Goal: Information Seeking & Learning: Learn about a topic

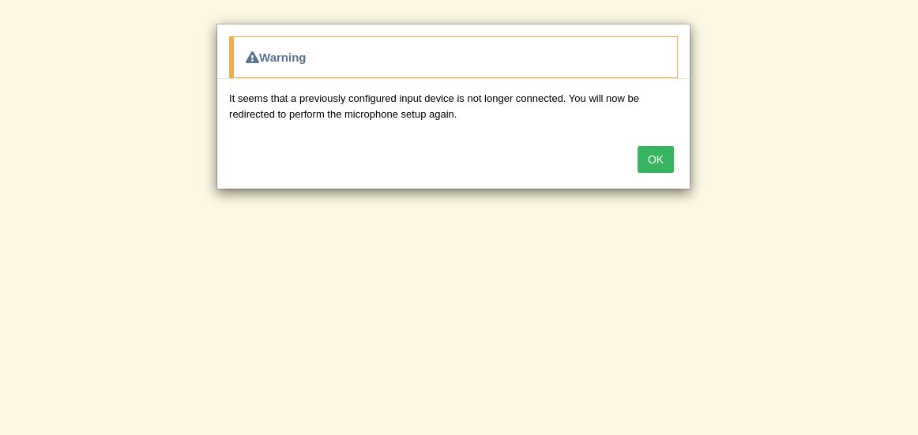
click at [658, 151] on button "OK" at bounding box center [656, 159] width 36 height 27
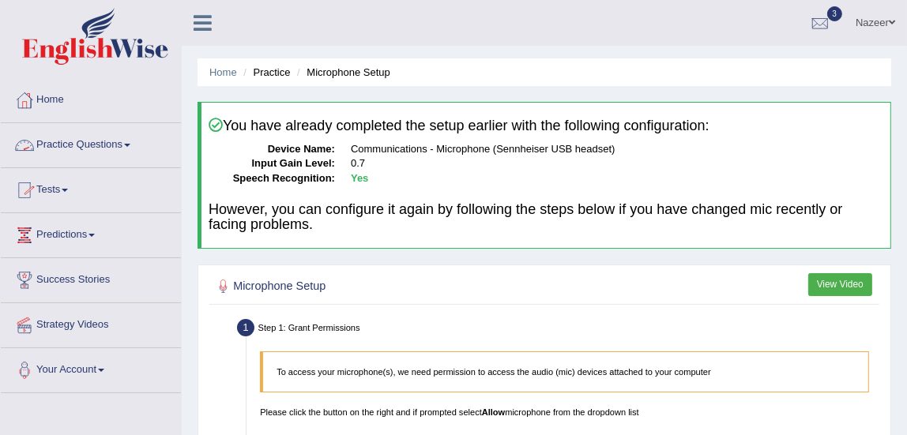
click at [73, 142] on link "Practice Questions" at bounding box center [91, 143] width 180 height 40
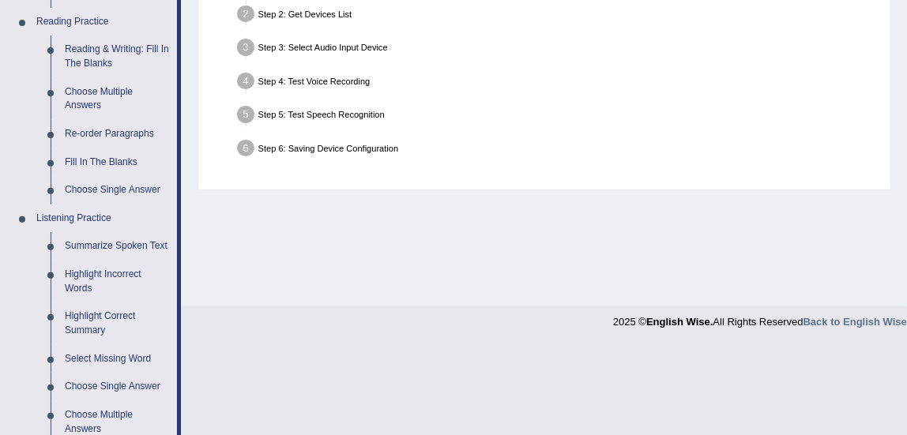
scroll to position [490, 0]
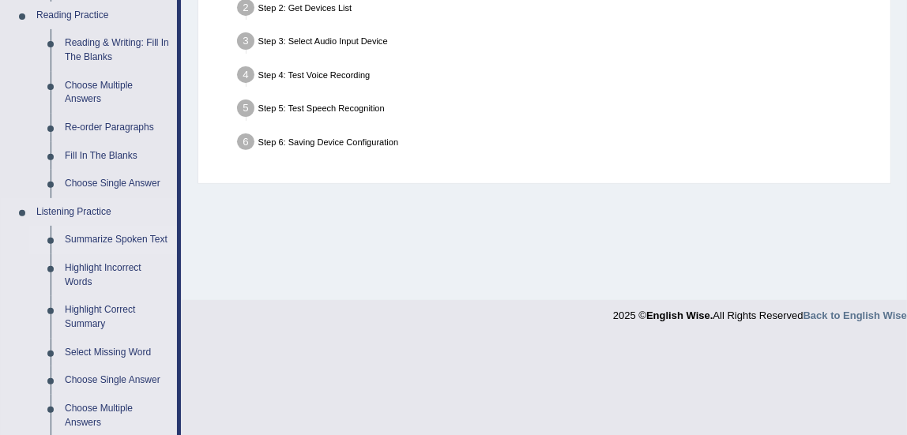
click at [126, 249] on link "Summarize Spoken Text" at bounding box center [117, 240] width 119 height 28
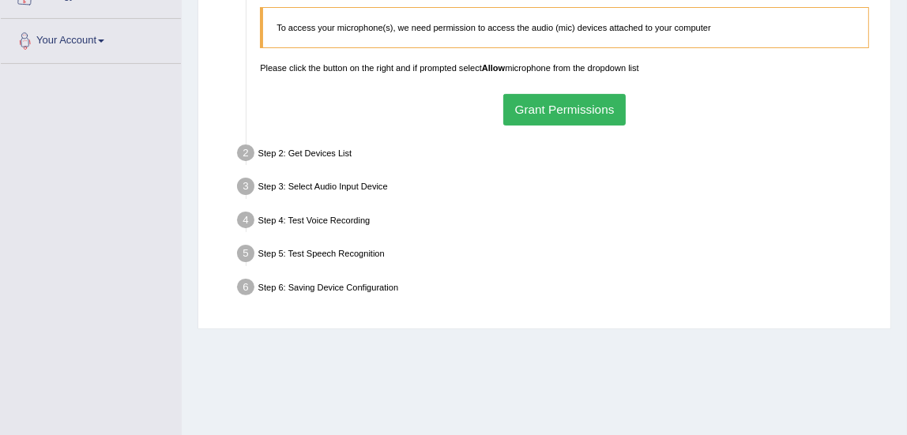
scroll to position [181, 0]
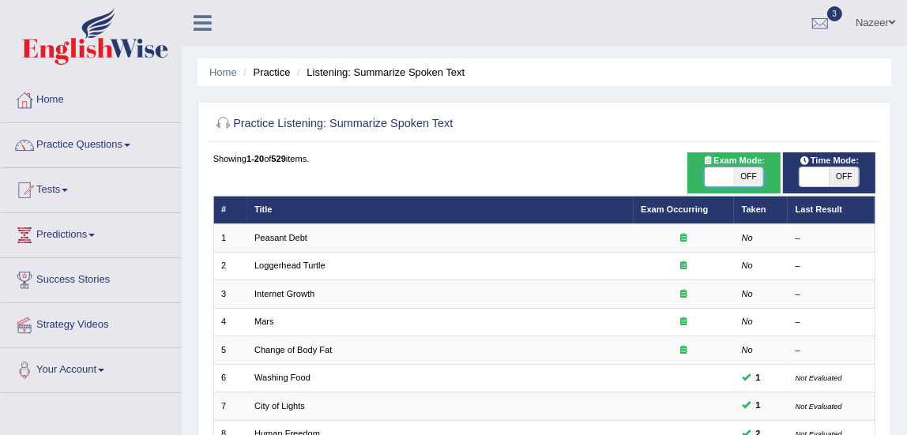
click at [731, 175] on span at bounding box center [719, 177] width 29 height 19
checkbox input "true"
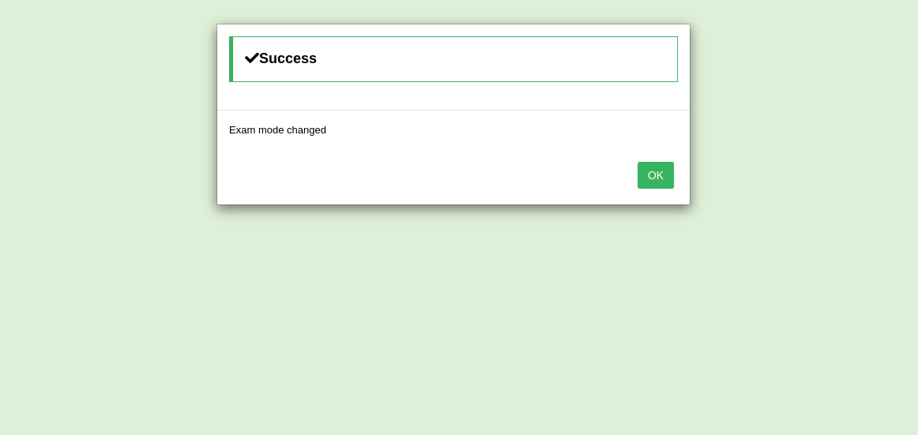
click at [654, 171] on button "OK" at bounding box center [656, 175] width 36 height 27
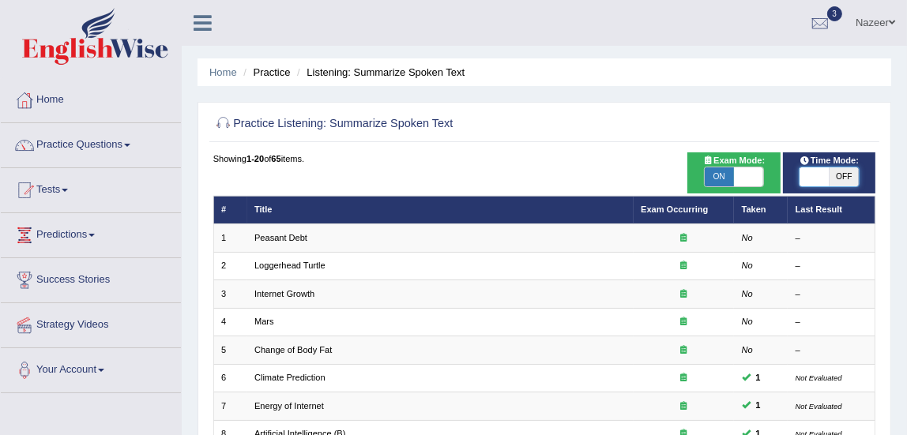
click at [814, 179] on span at bounding box center [814, 177] width 29 height 19
checkbox input "true"
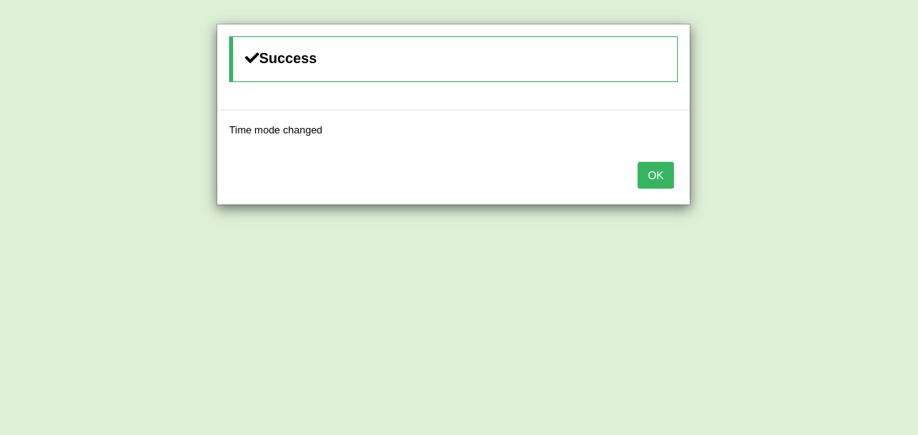
click at [659, 174] on button "OK" at bounding box center [656, 175] width 36 height 27
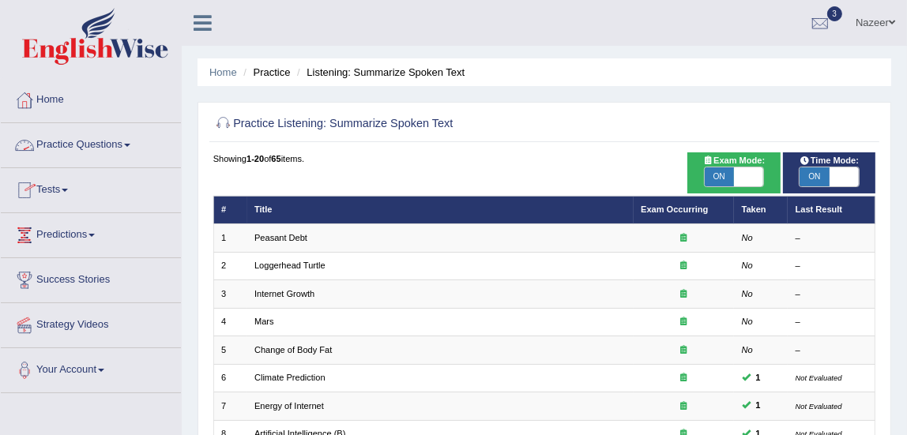
click at [81, 145] on link "Practice Questions" at bounding box center [91, 143] width 180 height 40
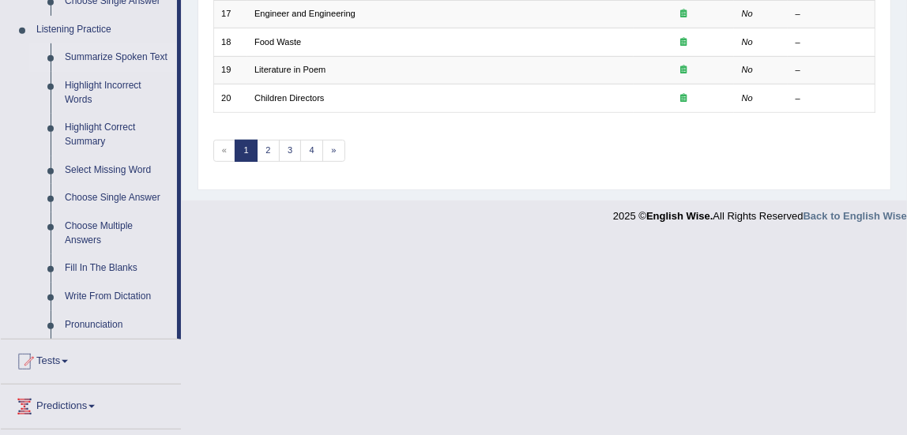
scroll to position [681, 0]
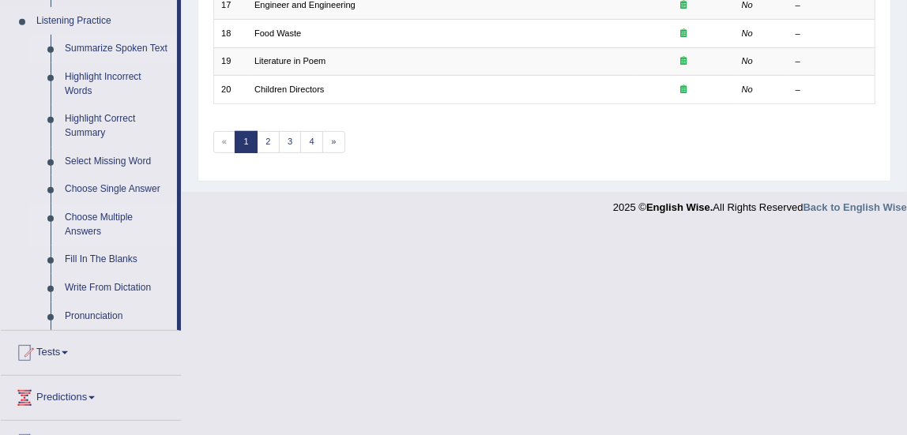
click at [104, 227] on link "Choose Multiple Answers" at bounding box center [117, 225] width 119 height 42
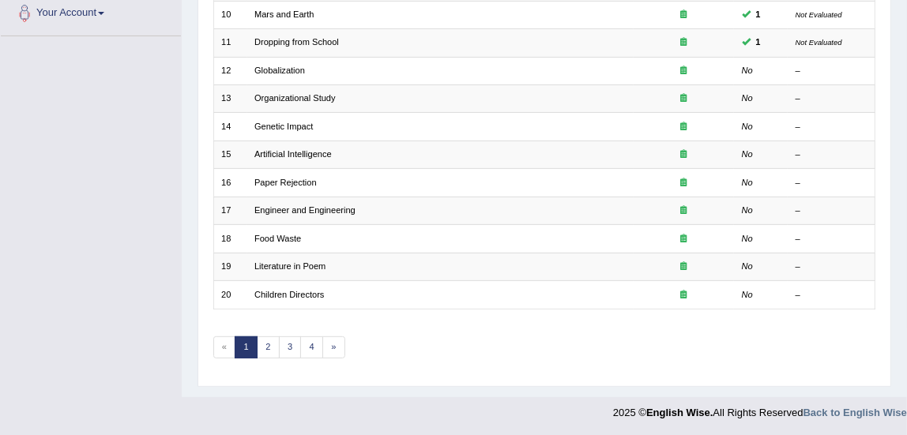
scroll to position [176, 0]
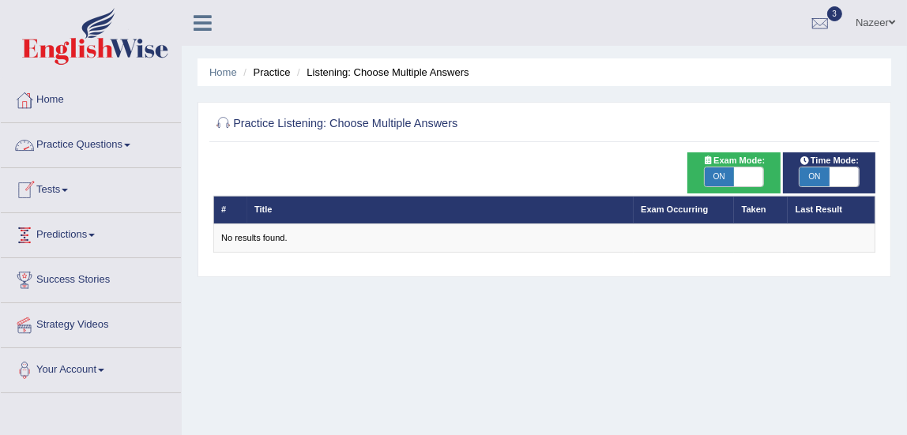
click at [71, 142] on link "Practice Questions" at bounding box center [91, 143] width 180 height 40
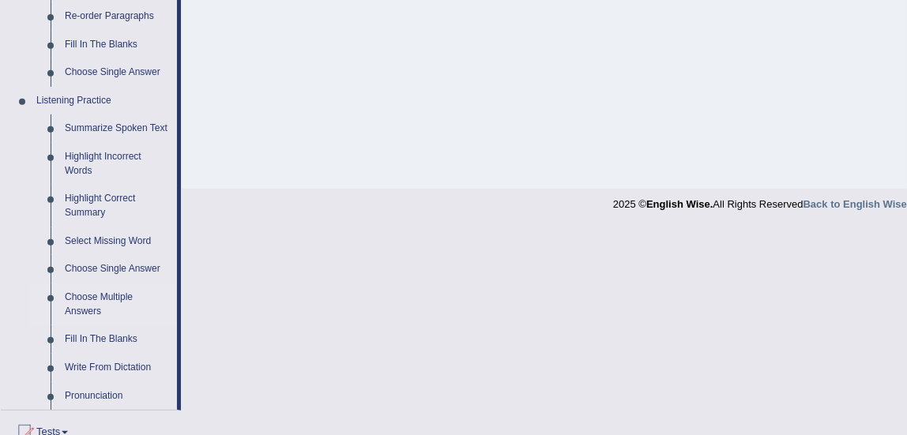
scroll to position [602, 0]
click at [119, 366] on link "Write From Dictation" at bounding box center [117, 367] width 119 height 28
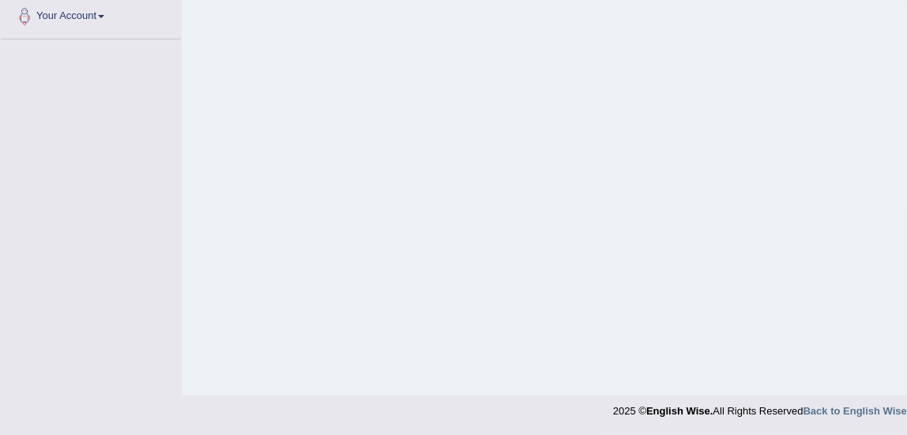
scroll to position [269, 0]
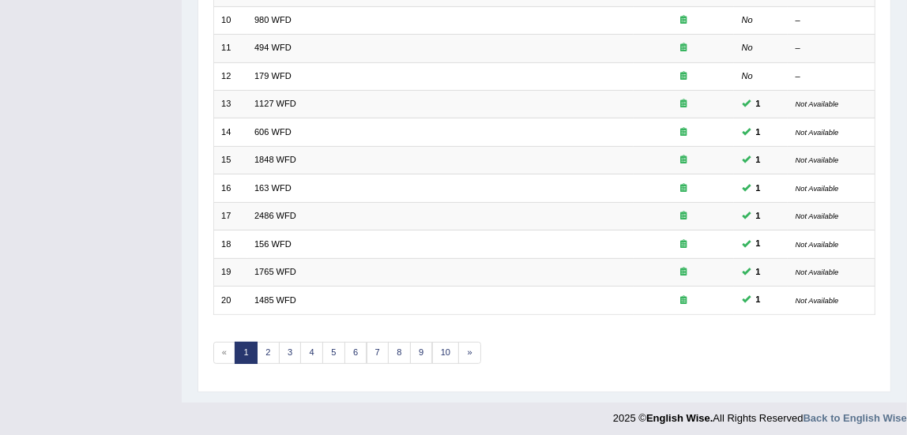
scroll to position [476, 0]
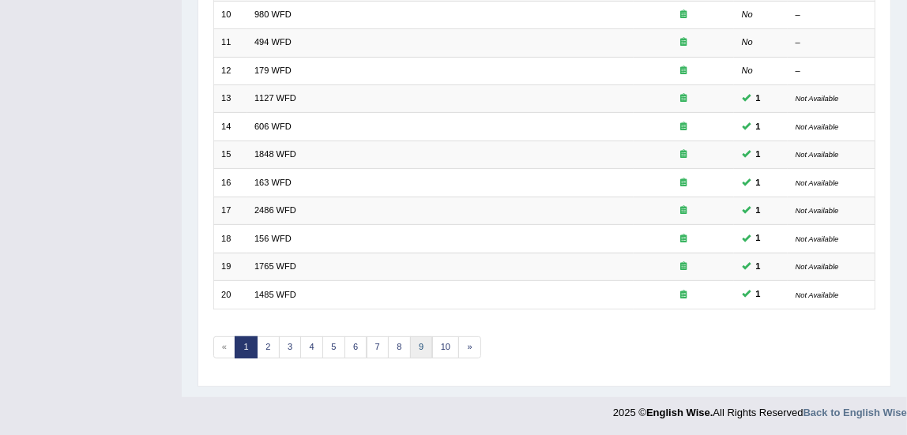
click at [420, 344] on link "9" at bounding box center [421, 348] width 23 height 22
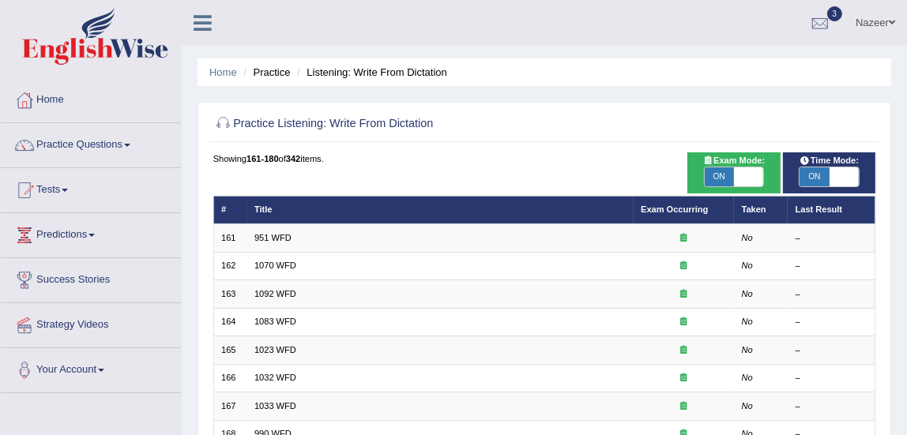
click at [96, 153] on link "Practice Questions" at bounding box center [91, 143] width 180 height 40
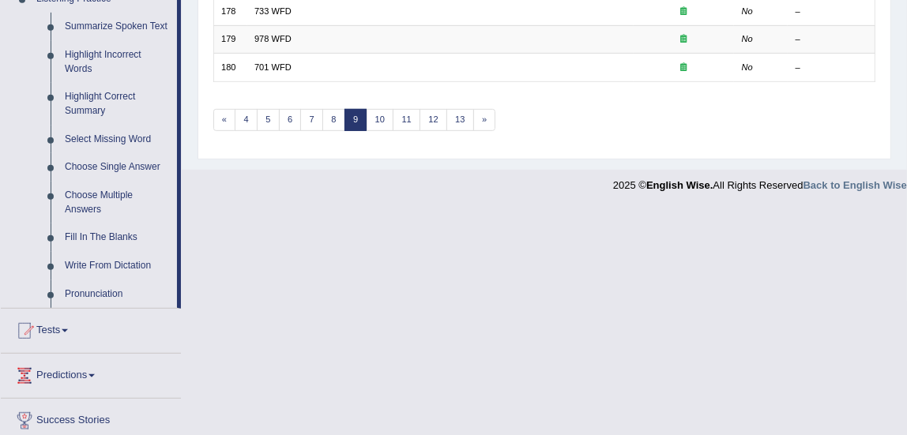
scroll to position [698, 0]
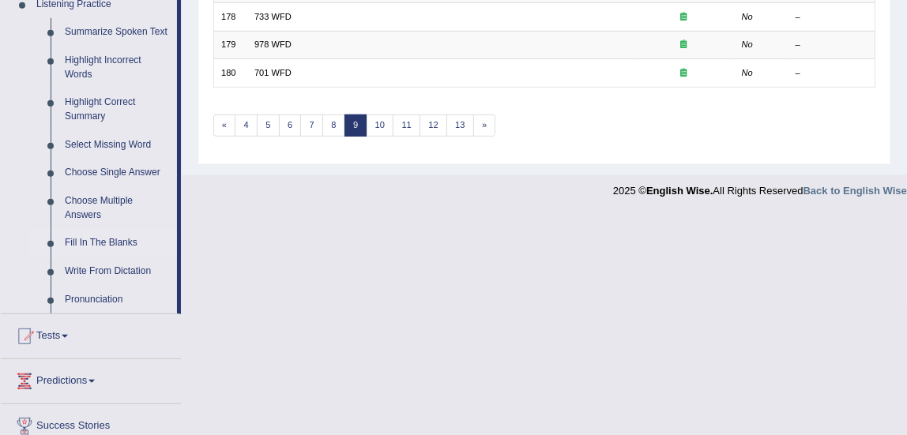
click at [107, 251] on link "Fill In The Blanks" at bounding box center [117, 243] width 119 height 28
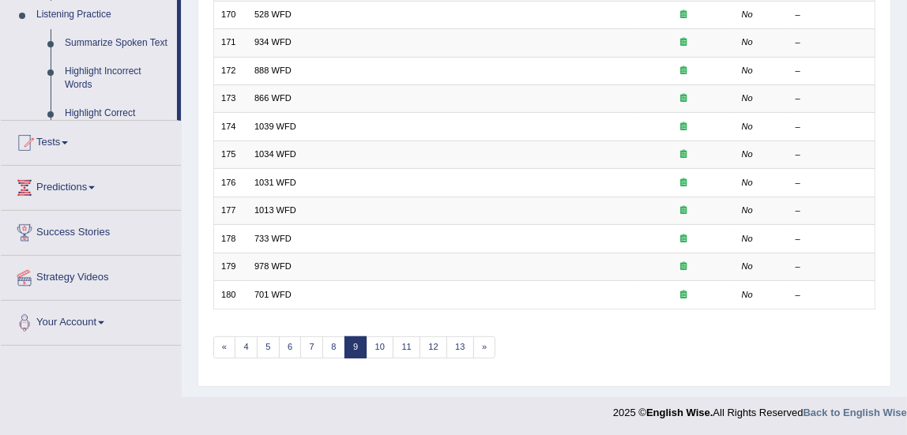
scroll to position [213, 0]
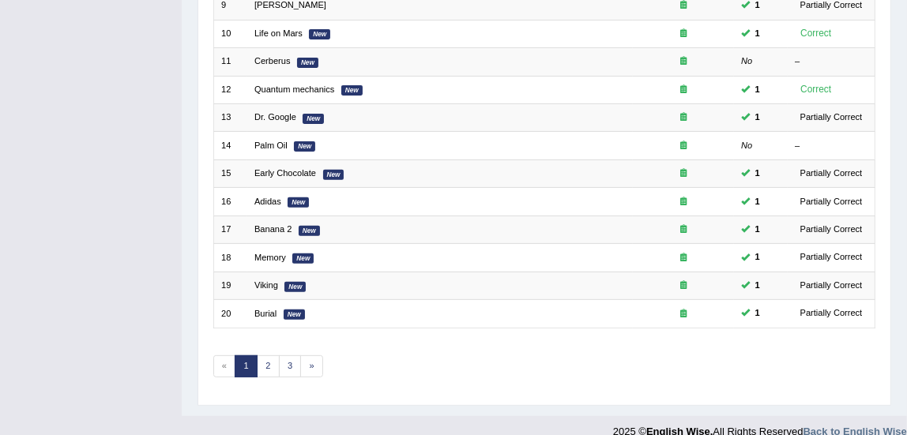
scroll to position [476, 0]
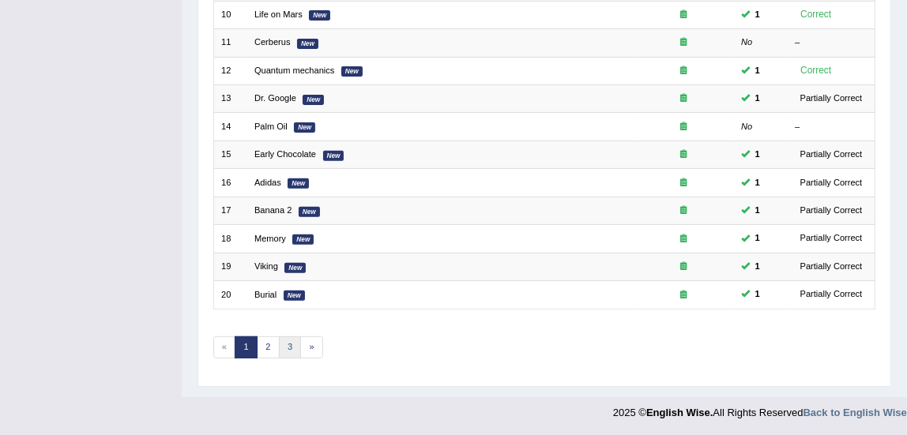
click at [289, 345] on link "3" at bounding box center [290, 348] width 23 height 22
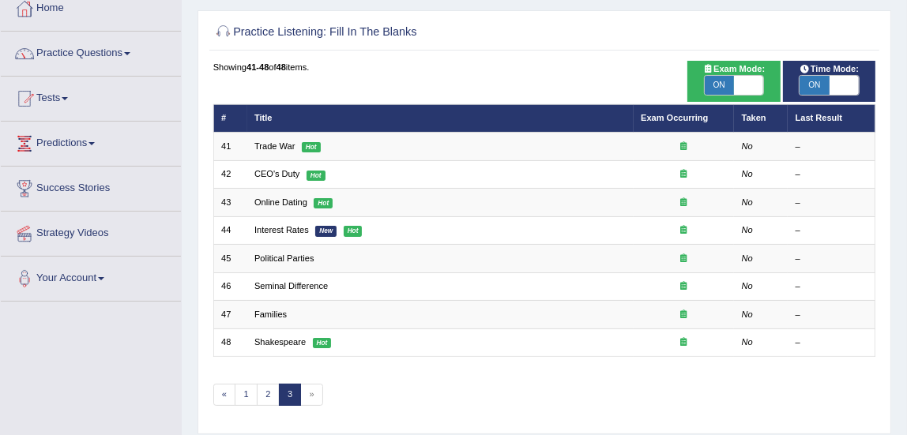
scroll to position [92, 0]
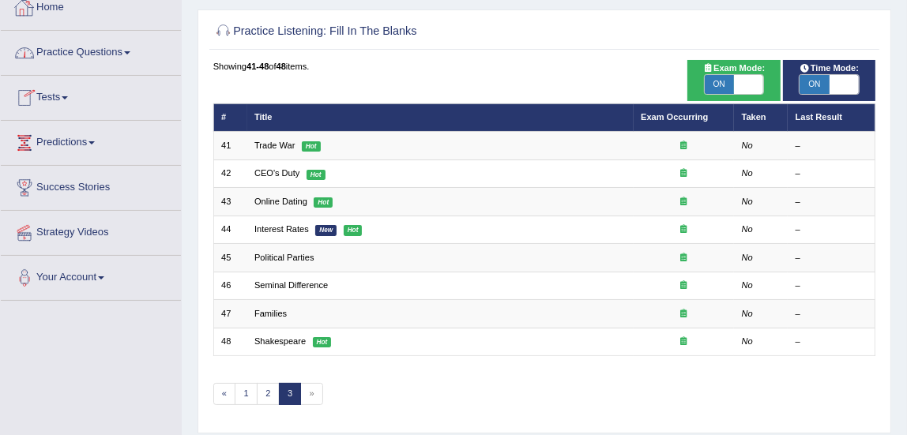
click at [62, 51] on link "Practice Questions" at bounding box center [91, 51] width 180 height 40
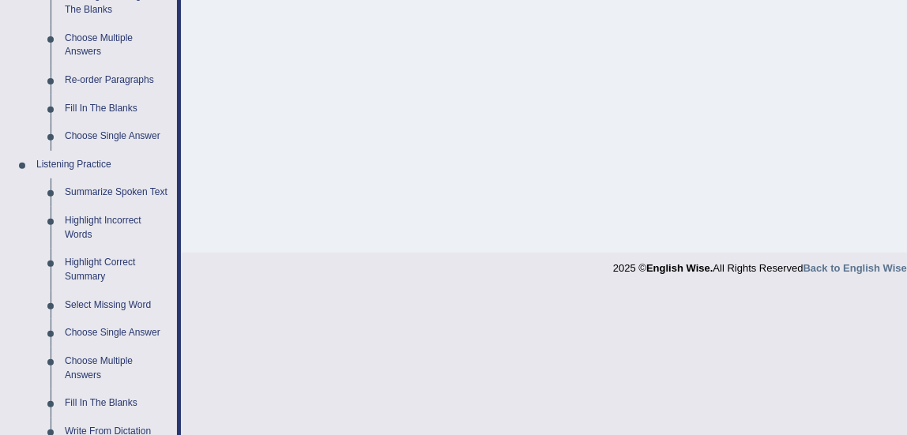
scroll to position [538, 0]
click at [126, 335] on link "Choose Single Answer" at bounding box center [117, 333] width 119 height 28
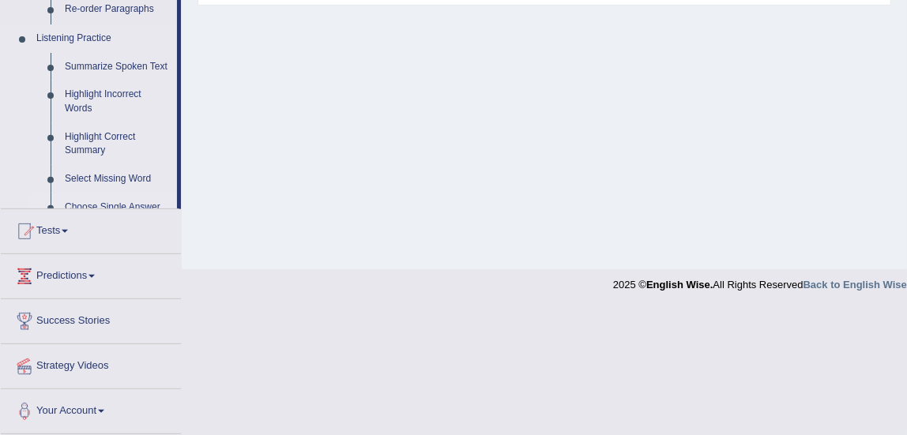
scroll to position [394, 0]
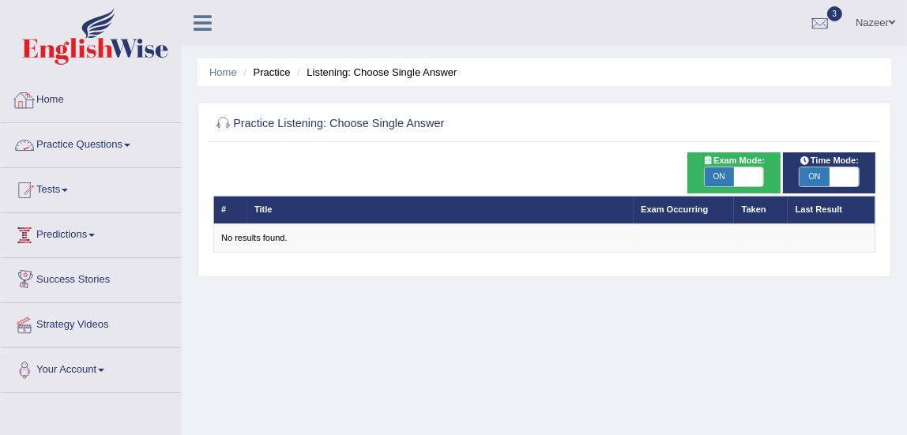
click at [88, 139] on link "Practice Questions" at bounding box center [91, 143] width 180 height 40
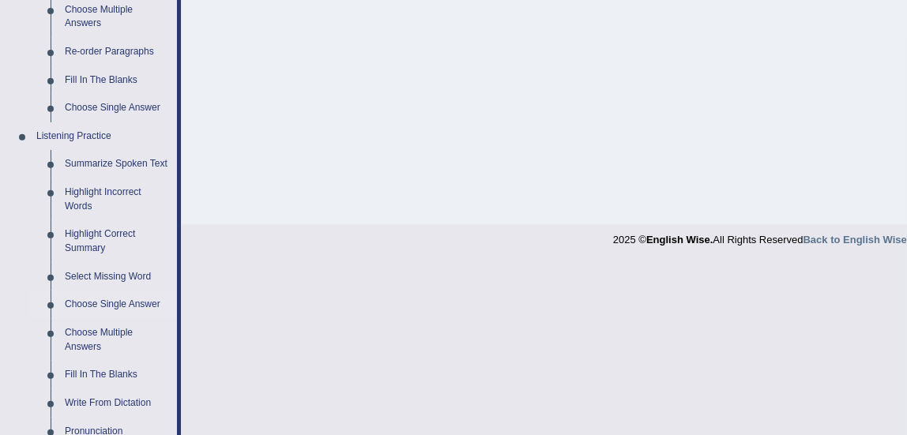
scroll to position [567, 0]
click at [98, 208] on link "Highlight Incorrect Words" at bounding box center [117, 199] width 119 height 42
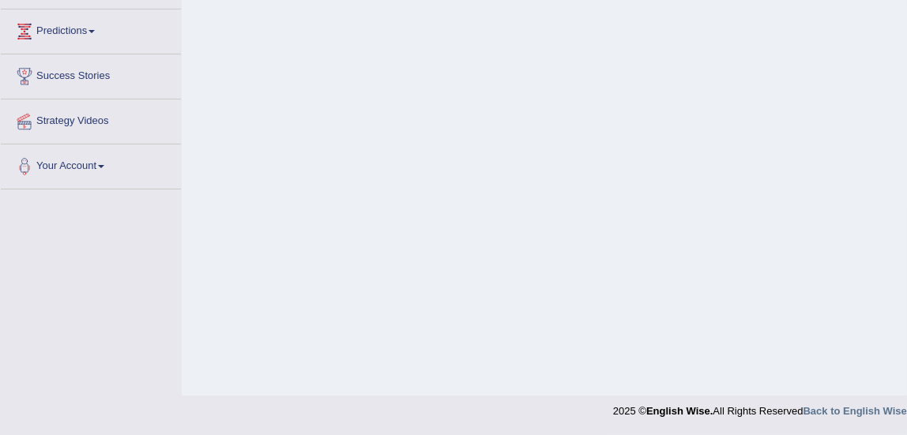
scroll to position [204, 0]
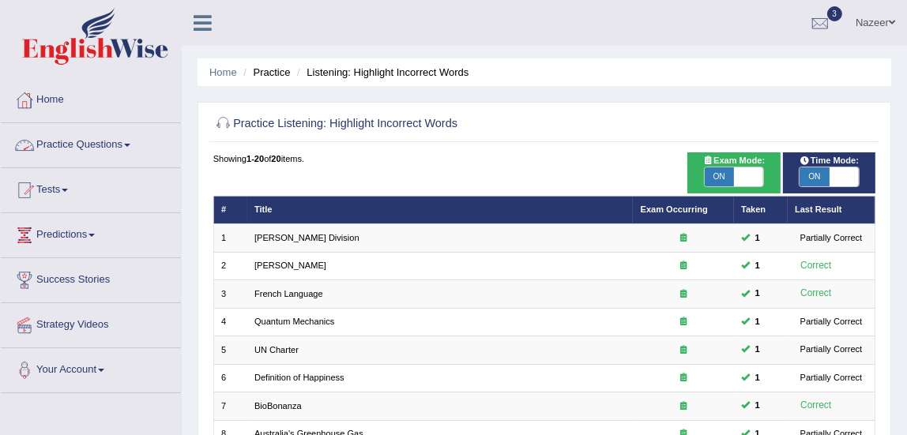
click at [68, 143] on link "Practice Questions" at bounding box center [91, 143] width 180 height 40
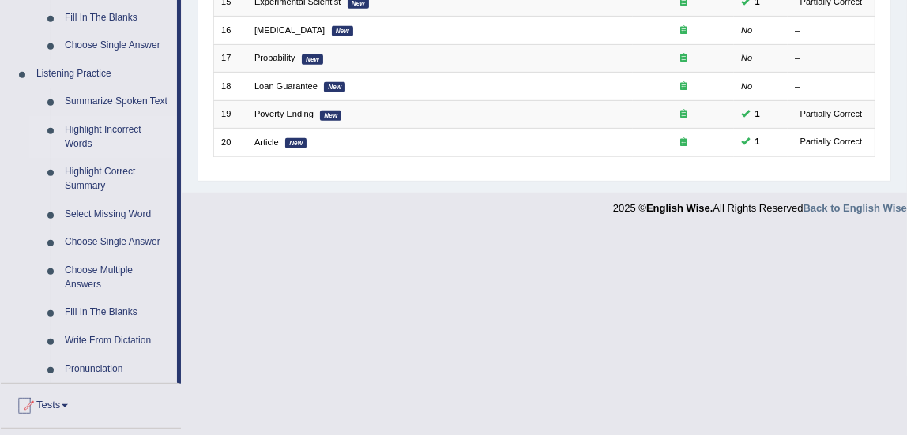
scroll to position [640, 0]
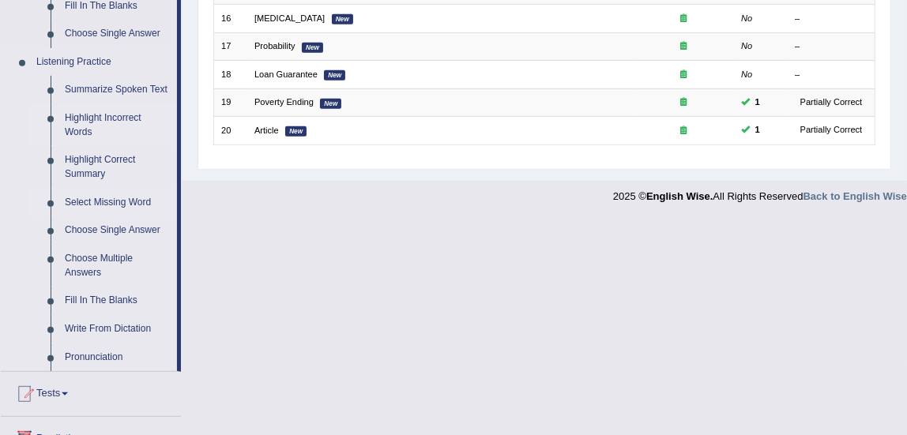
click at [119, 211] on link "Select Missing Word" at bounding box center [117, 203] width 119 height 28
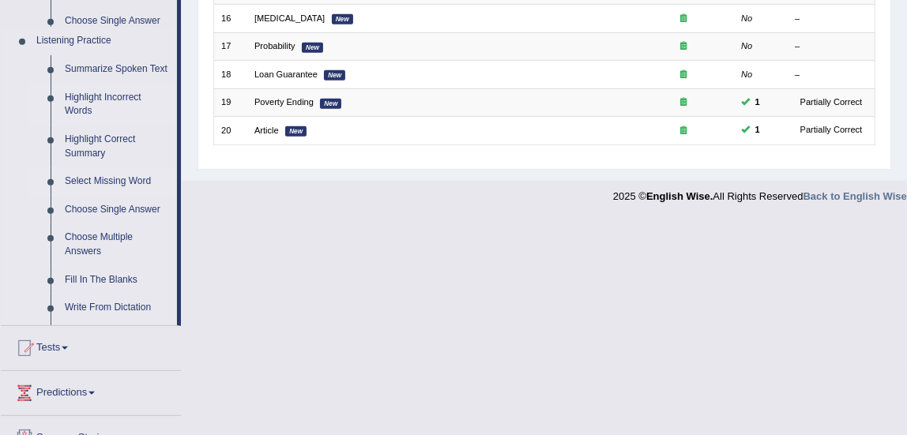
scroll to position [424, 0]
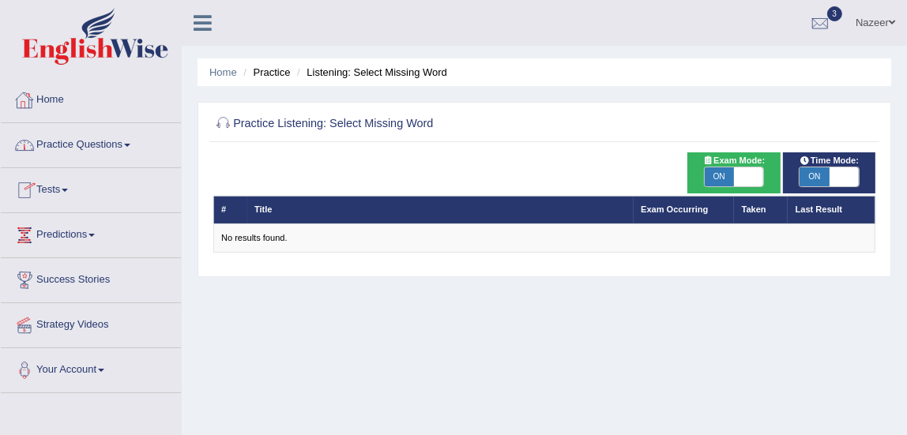
click at [60, 94] on link "Home" at bounding box center [91, 98] width 180 height 40
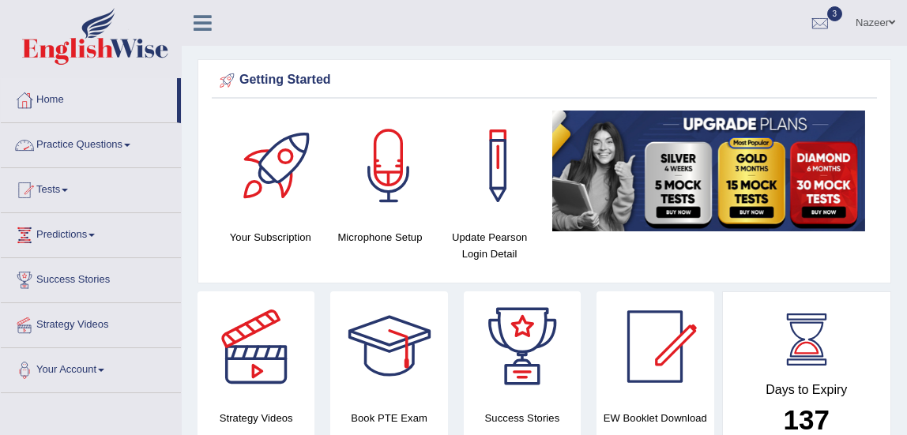
click at [71, 144] on link "Practice Questions" at bounding box center [91, 143] width 180 height 40
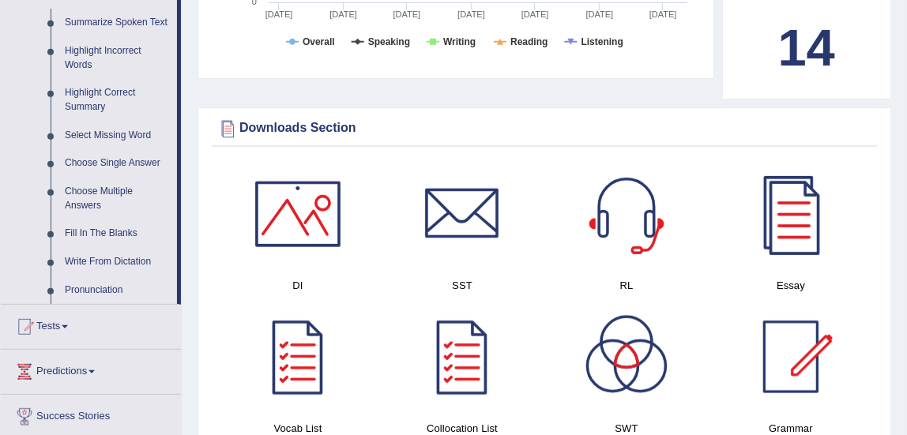
scroll to position [710, 0]
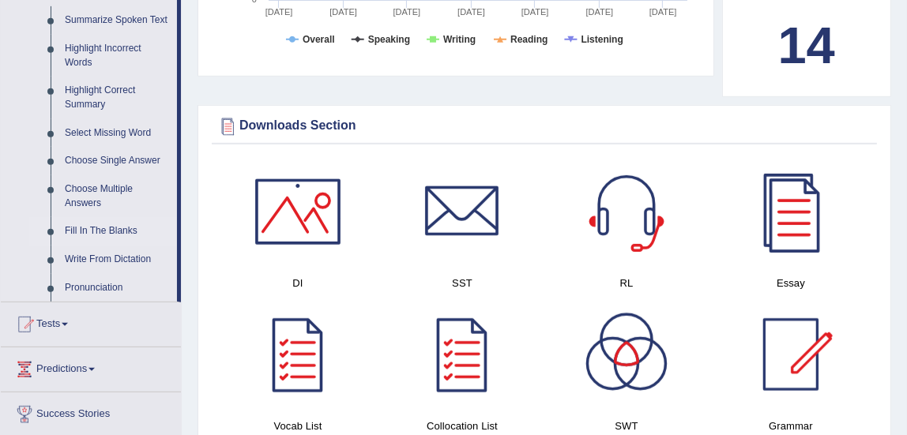
click at [112, 229] on link "Fill In The Blanks" at bounding box center [117, 231] width 119 height 28
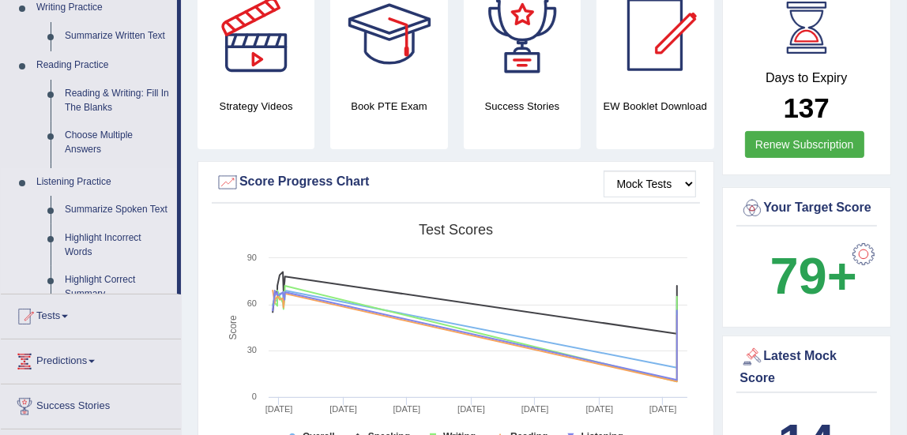
scroll to position [217, 0]
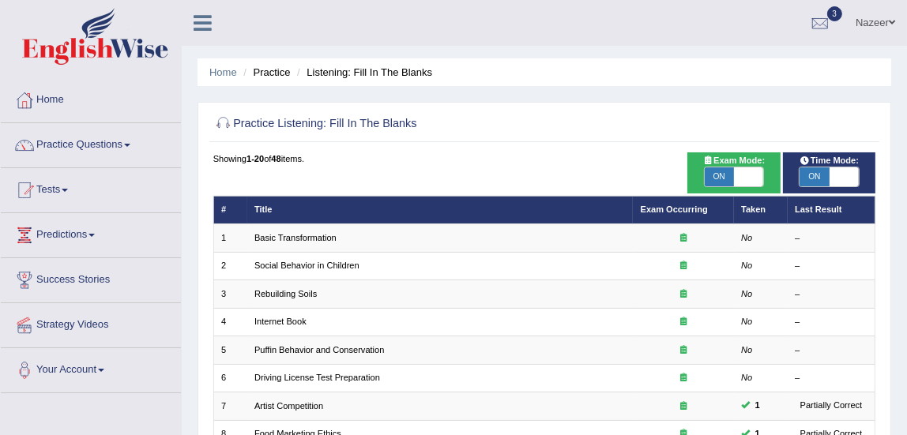
click at [92, 154] on link "Practice Questions" at bounding box center [91, 143] width 180 height 40
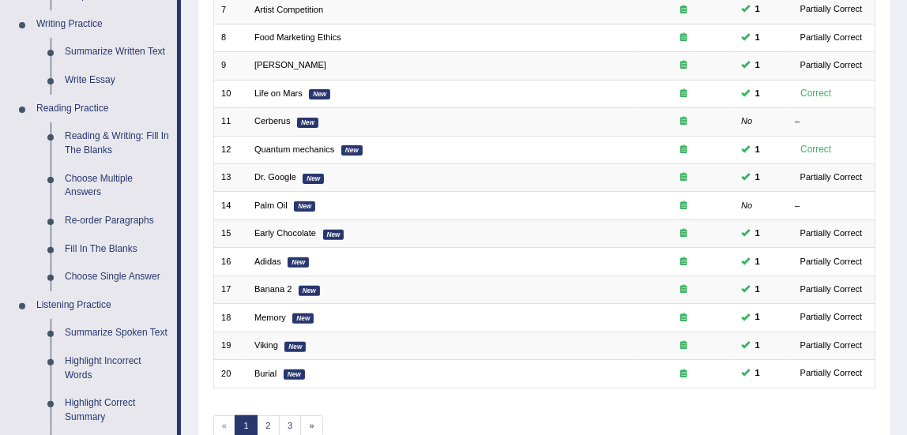
scroll to position [392, 0]
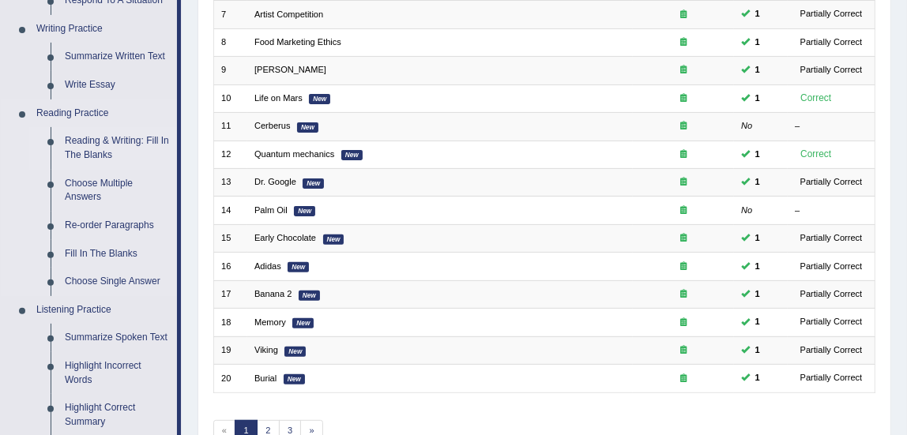
click at [92, 158] on link "Reading & Writing: Fill In The Blanks" at bounding box center [117, 148] width 119 height 42
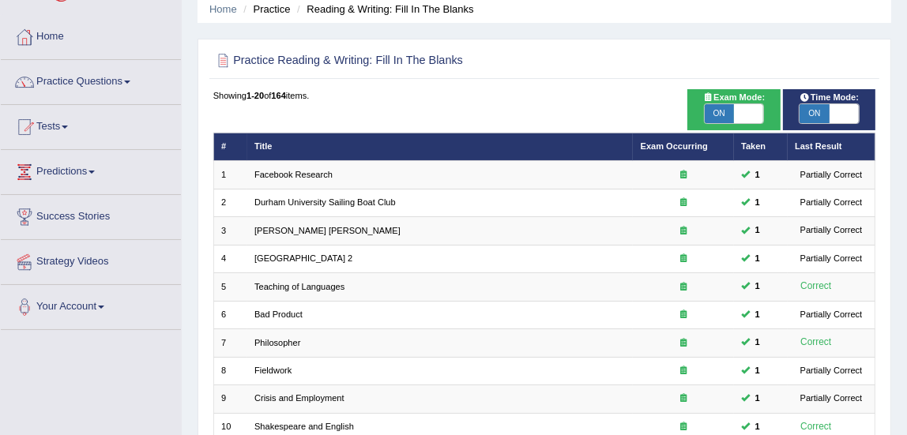
scroll to position [63, 0]
click at [101, 94] on link "Practice Questions" at bounding box center [91, 80] width 180 height 40
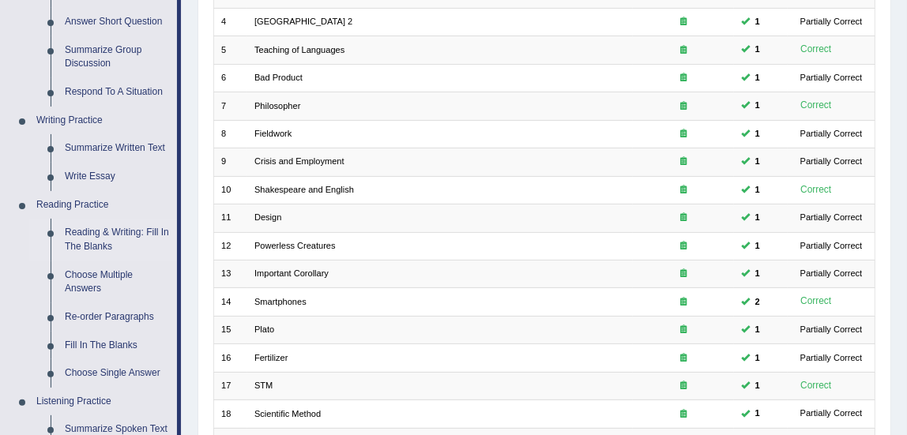
scroll to position [338, 0]
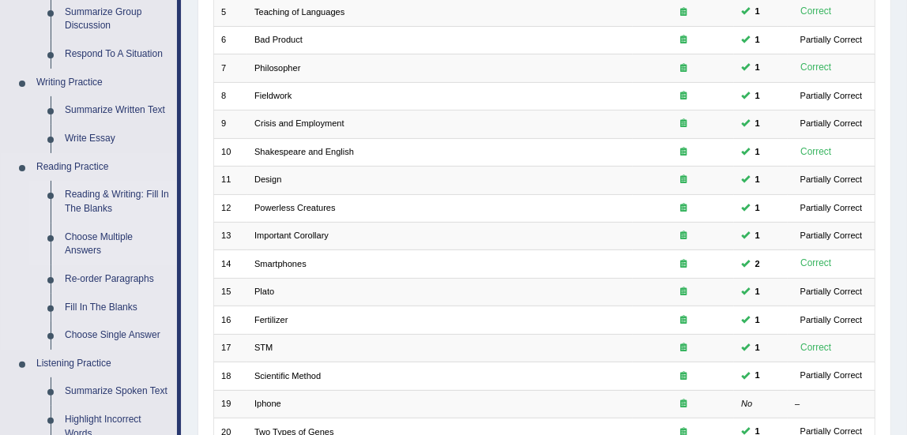
click at [92, 251] on link "Choose Multiple Answers" at bounding box center [117, 245] width 119 height 42
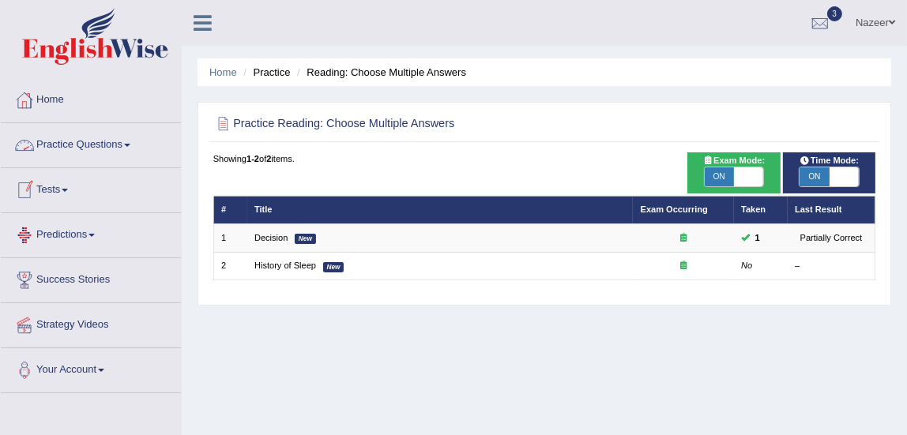
click at [68, 146] on link "Practice Questions" at bounding box center [91, 143] width 180 height 40
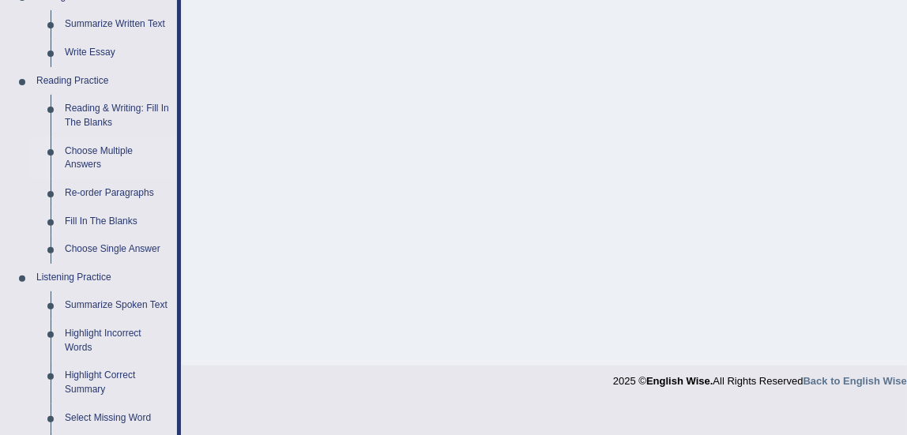
scroll to position [439, 0]
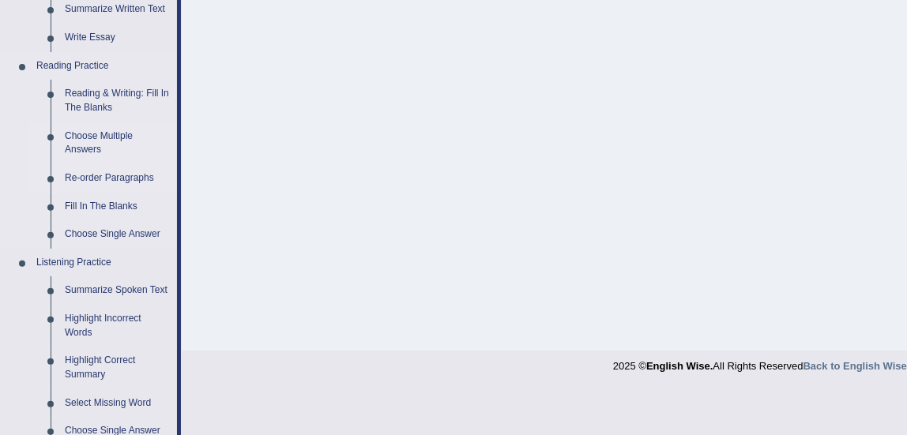
click at [112, 177] on link "Re-order Paragraphs" at bounding box center [117, 178] width 119 height 28
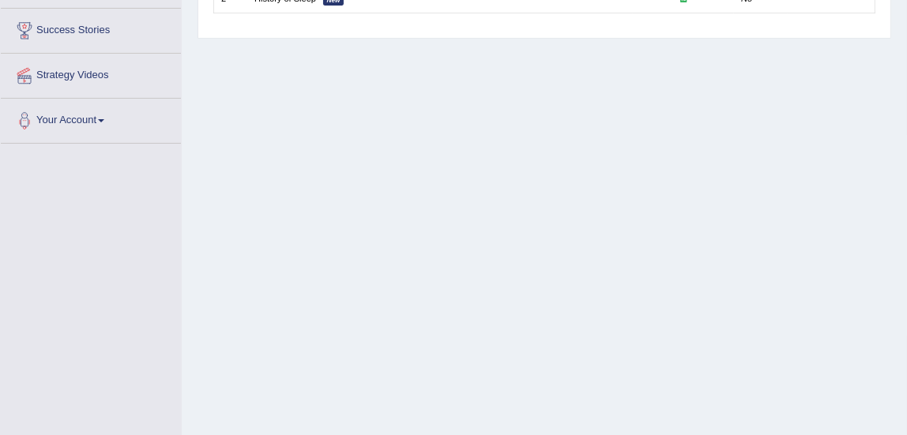
scroll to position [172, 0]
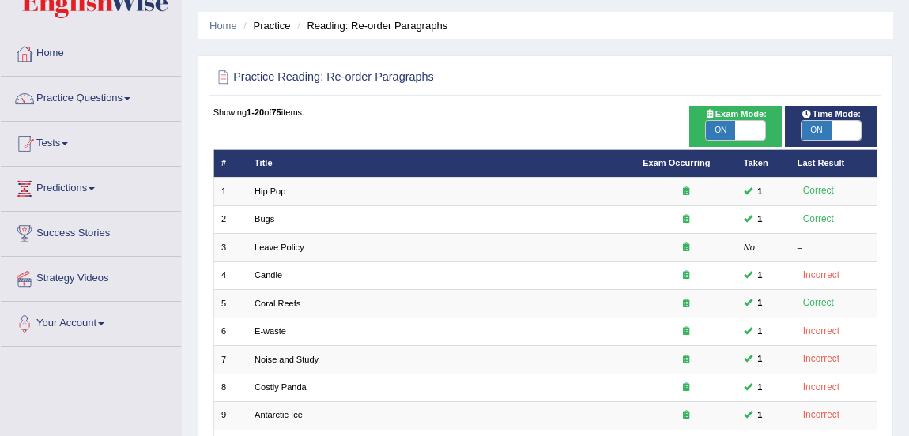
scroll to position [33, 0]
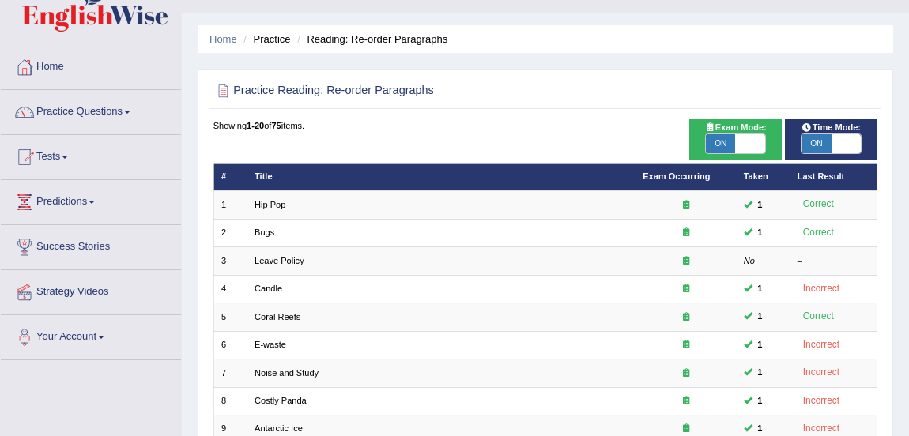
click at [101, 114] on link "Practice Questions" at bounding box center [91, 110] width 180 height 40
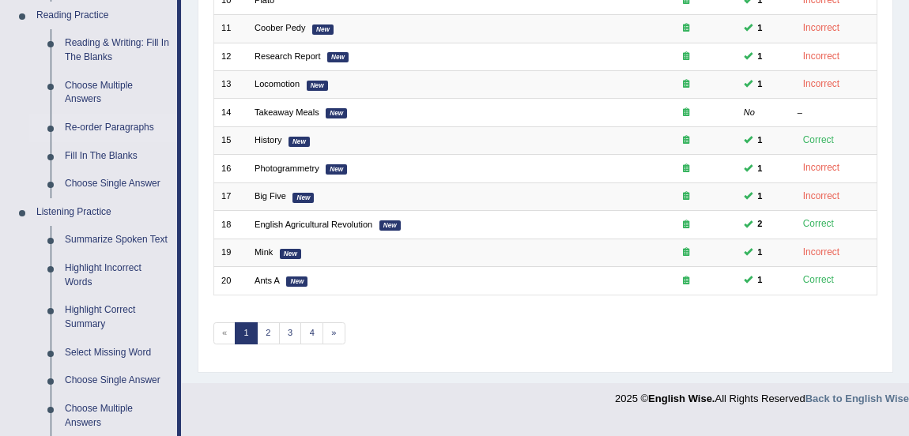
scroll to position [491, 0]
click at [101, 156] on link "Fill In The Blanks" at bounding box center [117, 155] width 119 height 28
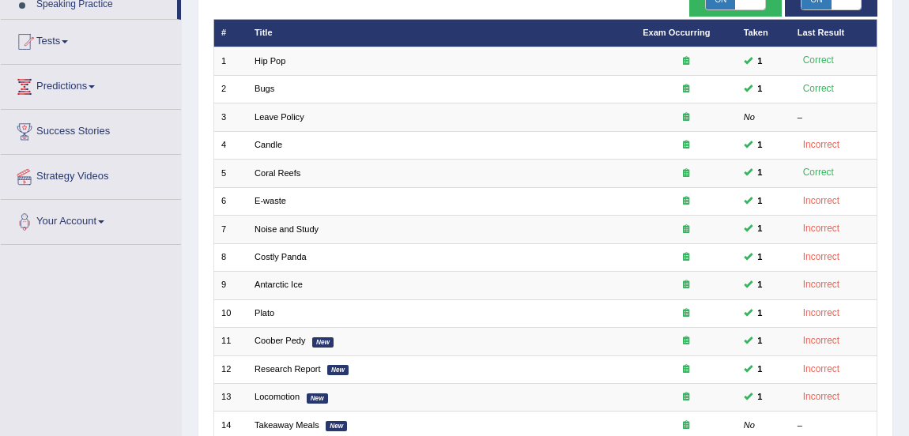
scroll to position [198, 0]
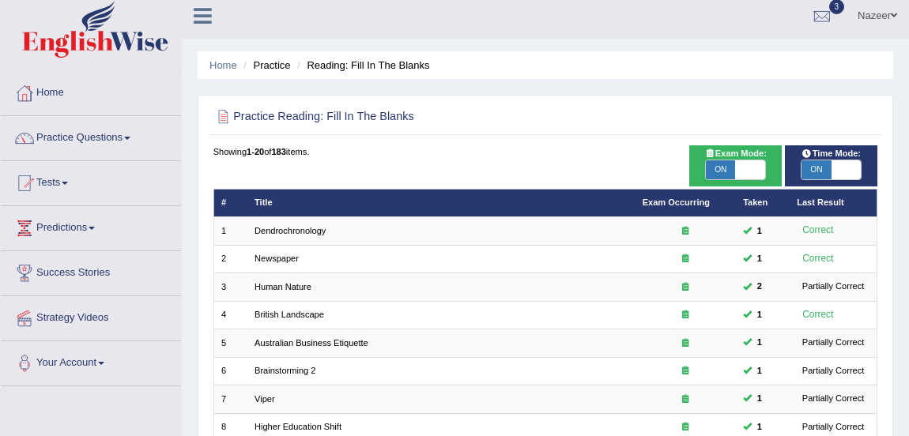
scroll to position [1, 0]
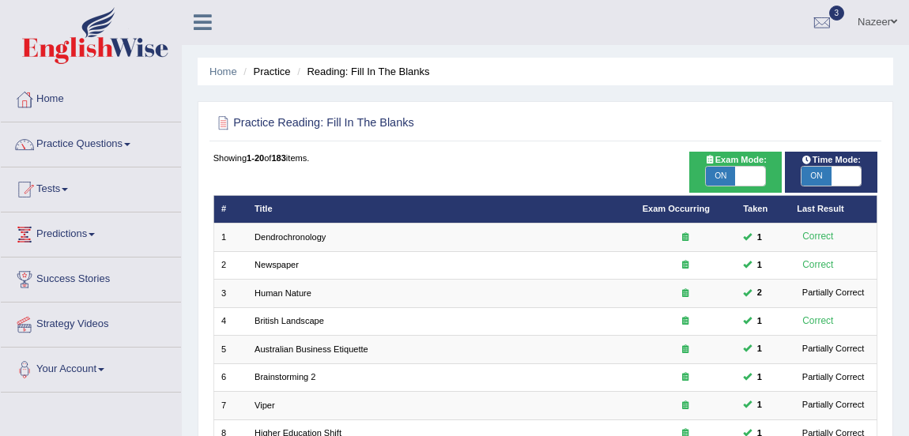
click at [101, 138] on link "Practice Questions" at bounding box center [91, 143] width 180 height 40
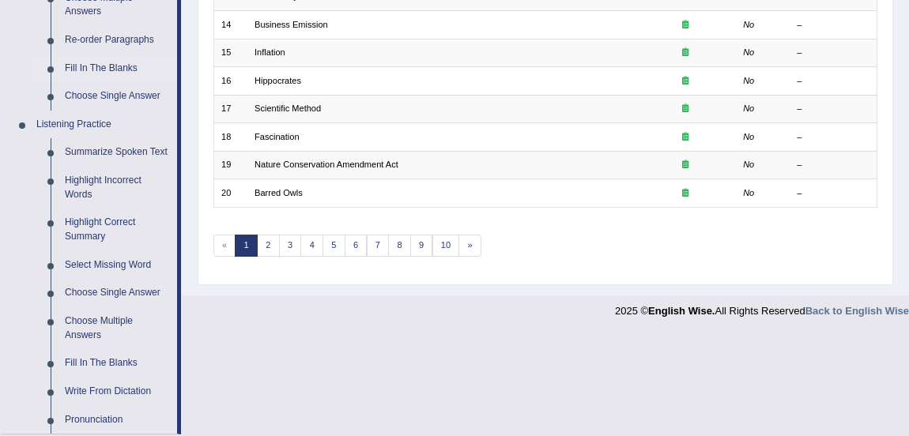
scroll to position [586, 0]
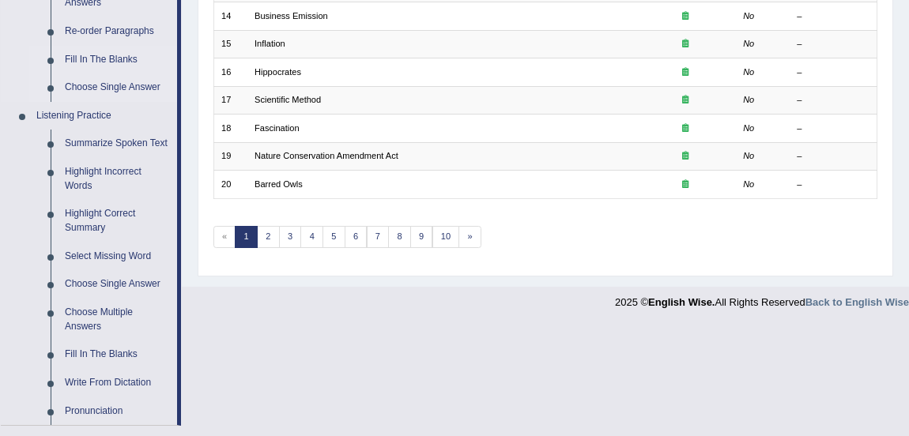
click at [130, 96] on link "Choose Single Answer" at bounding box center [117, 88] width 119 height 28
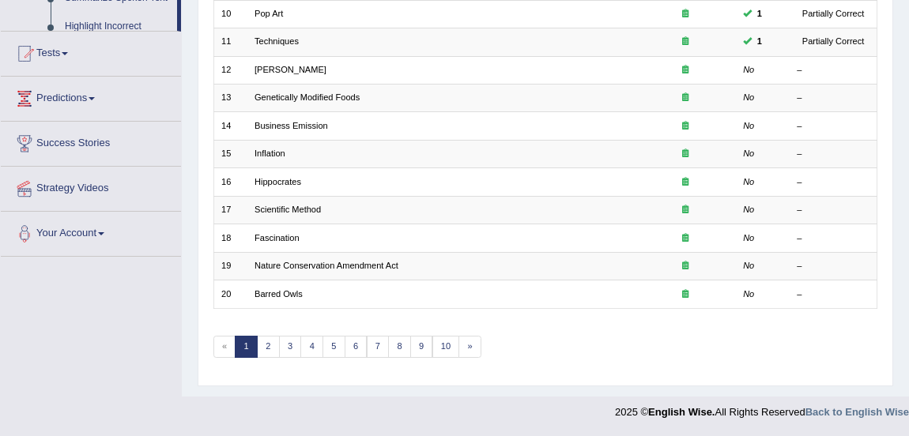
scroll to position [429, 0]
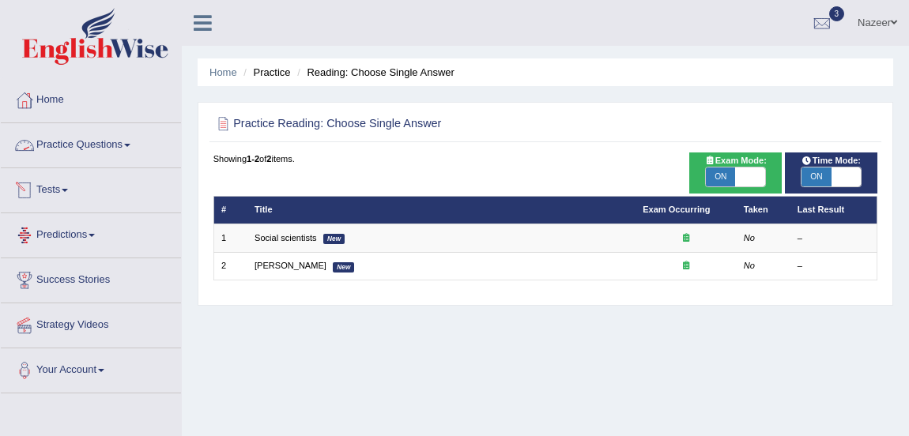
click at [96, 141] on link "Practice Questions" at bounding box center [91, 143] width 180 height 40
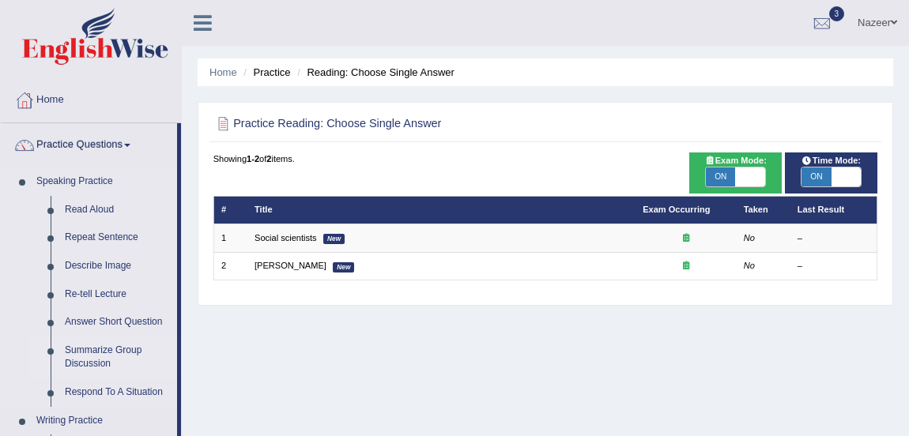
click at [87, 352] on link "Summarize Group Discussion" at bounding box center [117, 358] width 119 height 42
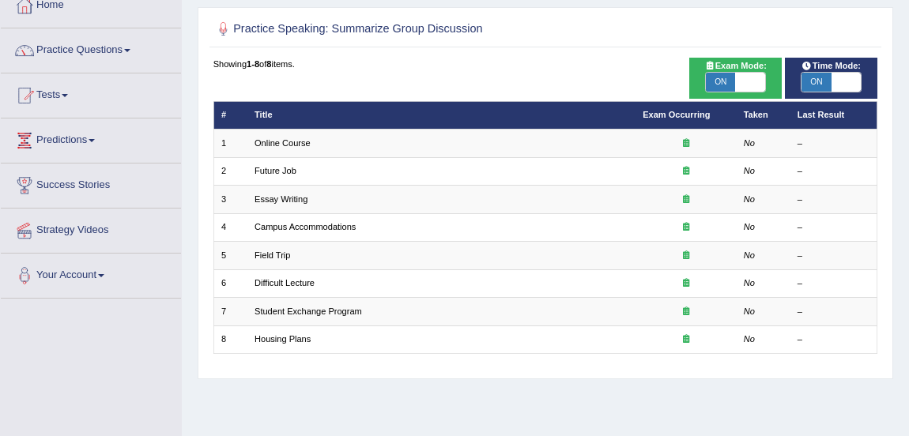
scroll to position [82, 0]
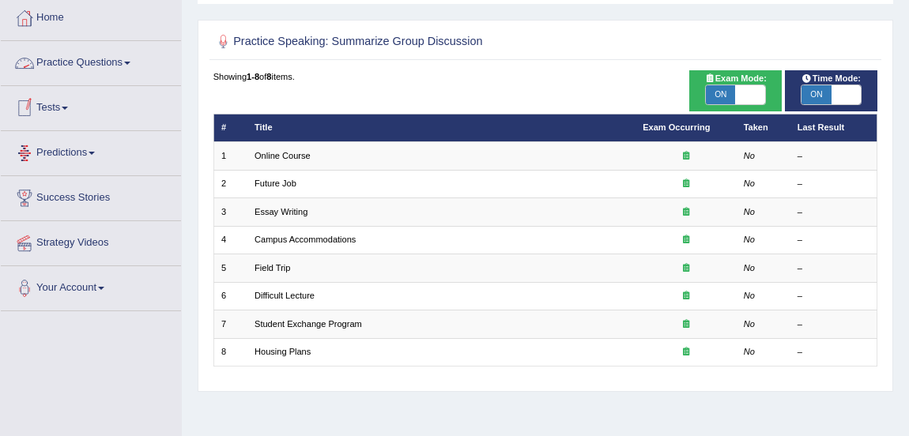
click at [74, 58] on link "Practice Questions" at bounding box center [91, 61] width 180 height 40
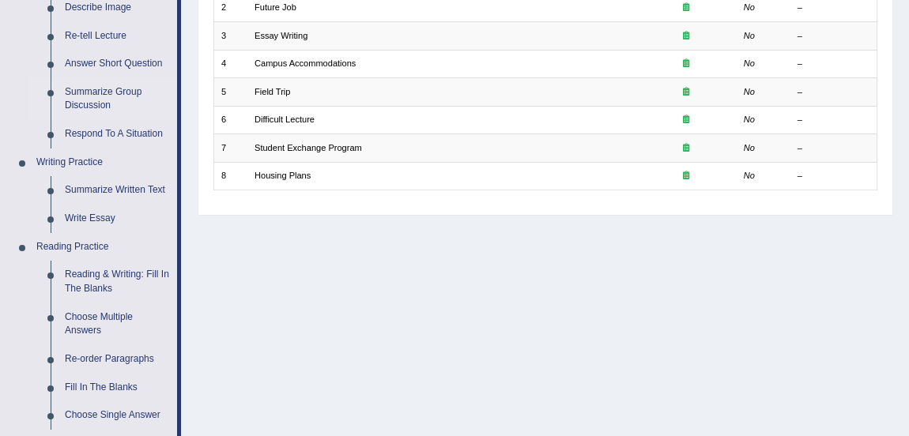
scroll to position [258, 0]
click at [119, 138] on link "Respond To A Situation" at bounding box center [117, 135] width 119 height 28
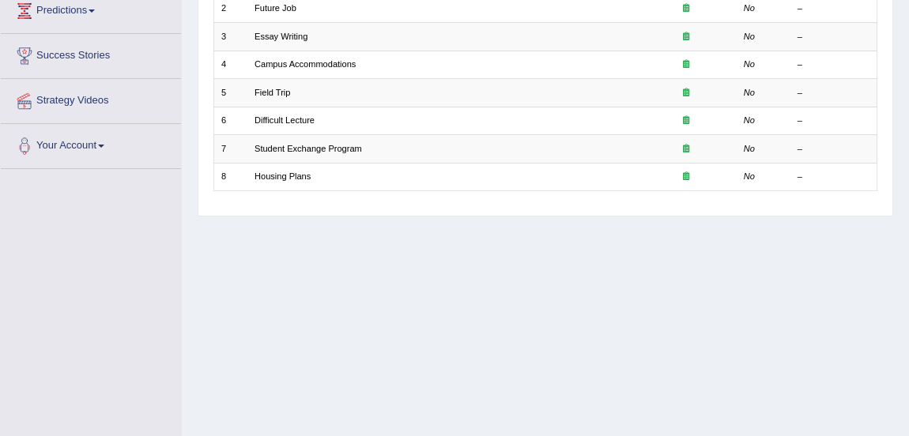
scroll to position [319, 0]
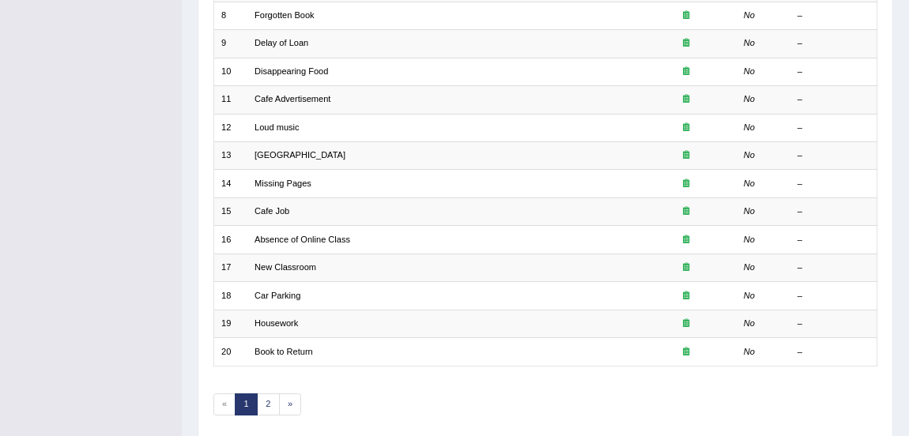
scroll to position [426, 0]
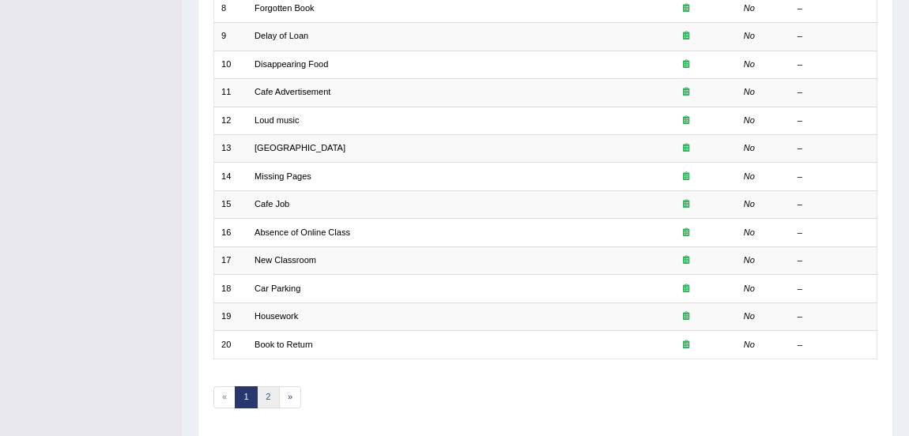
click at [269, 401] on link "2" at bounding box center [268, 397] width 23 height 22
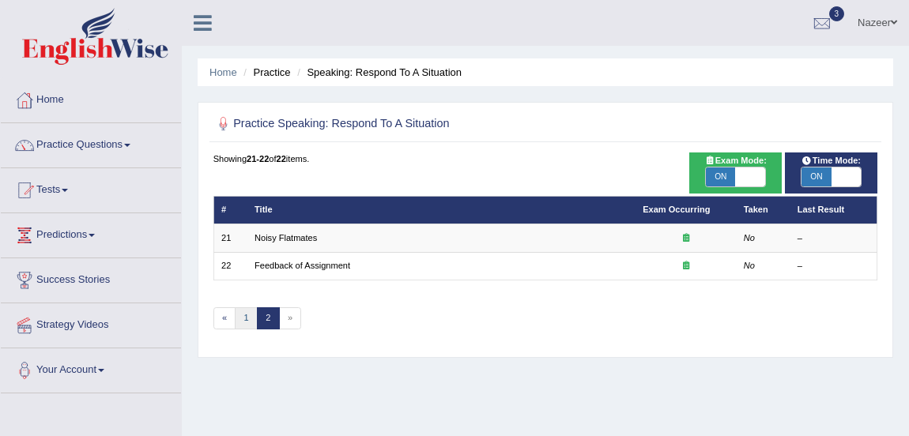
click at [245, 317] on link "1" at bounding box center [246, 318] width 23 height 22
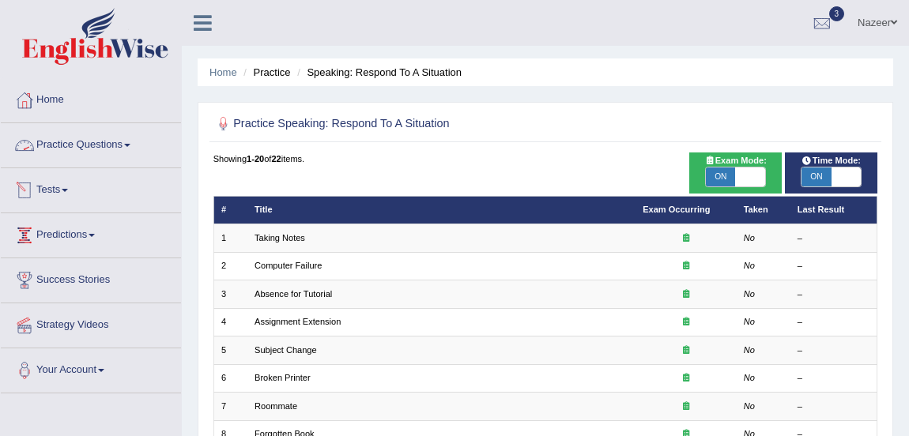
click at [87, 142] on link "Practice Questions" at bounding box center [91, 143] width 180 height 40
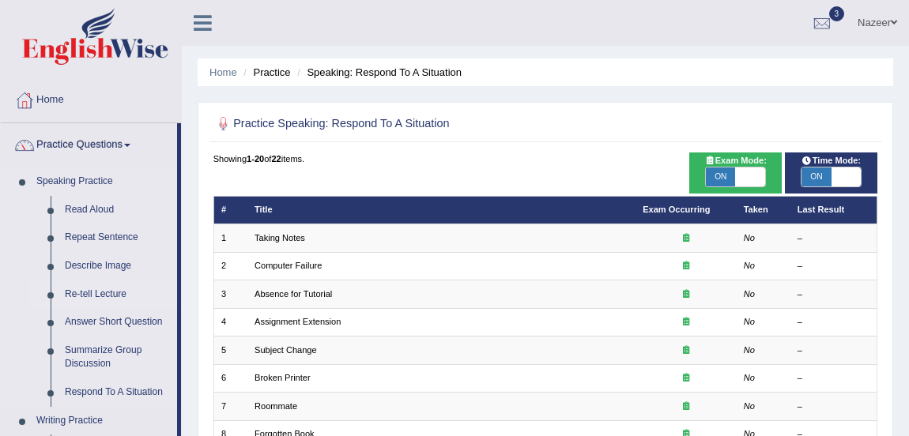
click at [102, 292] on link "Re-tell Lecture" at bounding box center [117, 295] width 119 height 28
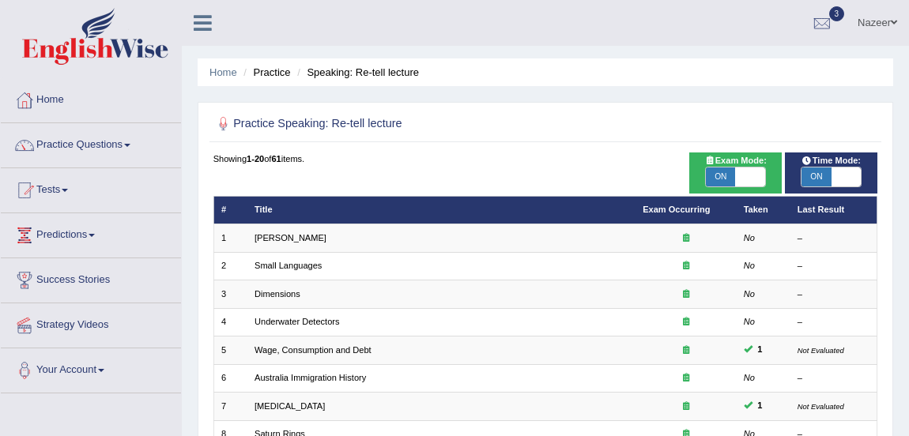
click at [105, 142] on link "Practice Questions" at bounding box center [91, 143] width 180 height 40
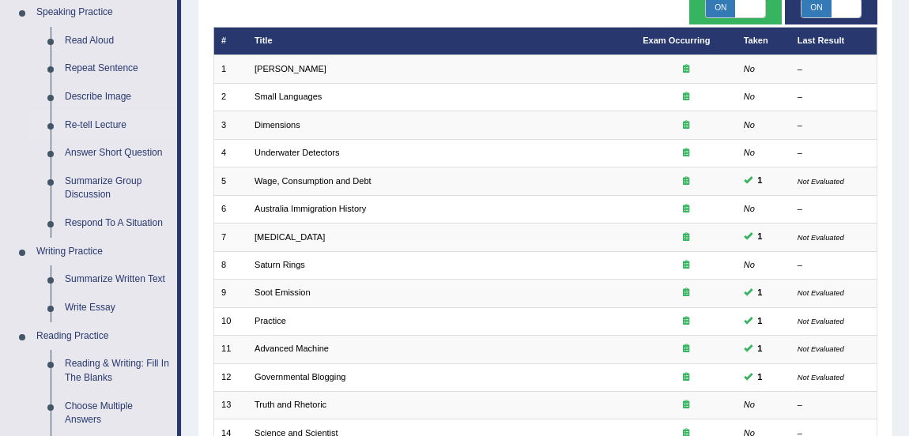
scroll to position [171, 0]
